Goal: Task Accomplishment & Management: Complete application form

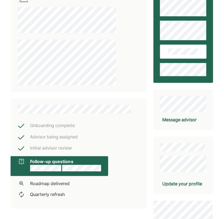
scroll to position [42, 0]
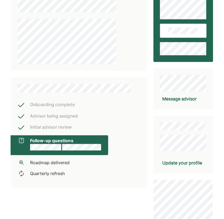
click at [188, 169] on div "Update your profile" at bounding box center [182, 143] width 59 height 57
click at [200, 162] on div "Update your profile" at bounding box center [182, 162] width 40 height 7
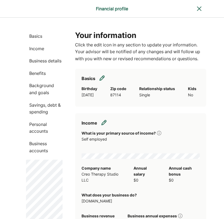
click at [54, 124] on p "Personal accounts" at bounding box center [44, 128] width 37 height 14
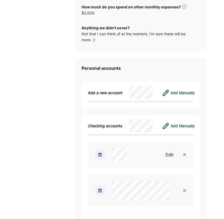
scroll to position [1135, 0]
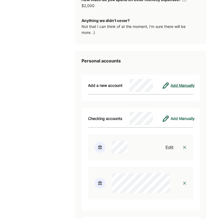
click at [187, 89] on div "Add Manually" at bounding box center [182, 85] width 24 height 7
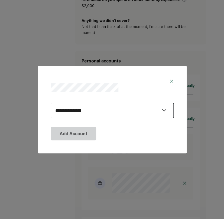
select select "****"
click option "****" at bounding box center [0, 0] width 0 height 0
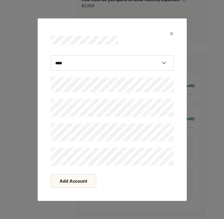
click at [74, 177] on button "Add Account" at bounding box center [74, 181] width 46 height 14
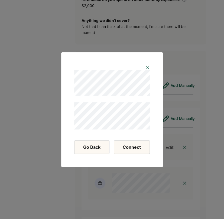
click at [131, 147] on button "Connect" at bounding box center [132, 147] width 36 height 14
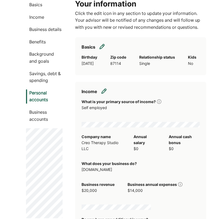
scroll to position [0, 0]
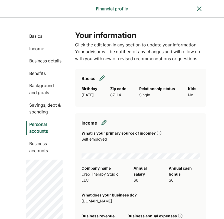
click at [37, 40] on div "Basics Income Business details Benefits Background and goals Savings, debt & sp…" at bounding box center [44, 93] width 37 height 121
click at [36, 35] on p "Basics" at bounding box center [44, 36] width 37 height 7
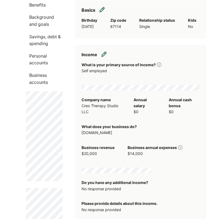
scroll to position [69, 0]
